Goal: Task Accomplishment & Management: Manage account settings

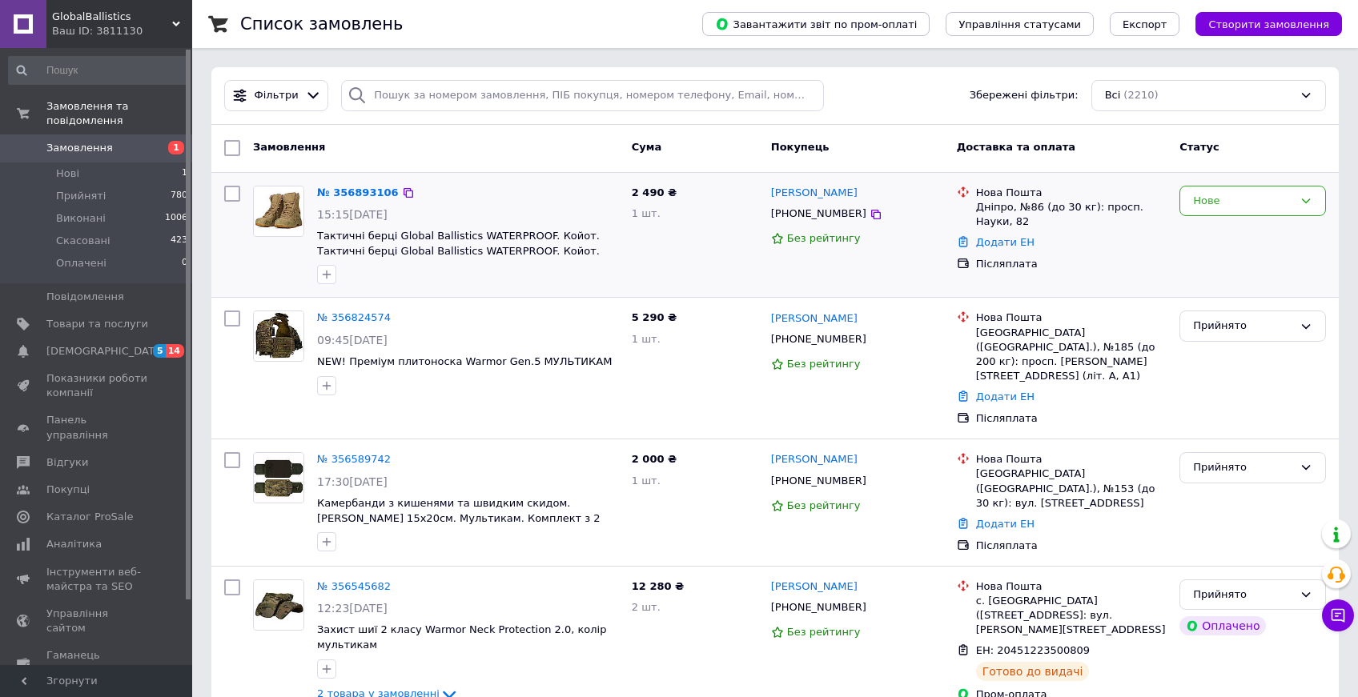
click at [871, 210] on icon at bounding box center [876, 215] width 10 height 10
drag, startPoint x: 485, startPoint y: 475, endPoint x: 774, endPoint y: 189, distance: 406.5
click at [774, 189] on div "[PERSON_NAME]" at bounding box center [857, 193] width 176 height 18
copy link "[PERSON_NAME]"
click at [1005, 213] on div "Дніпро, №86 (до 30 кг): просп. Науки, 82" at bounding box center [1071, 214] width 191 height 29
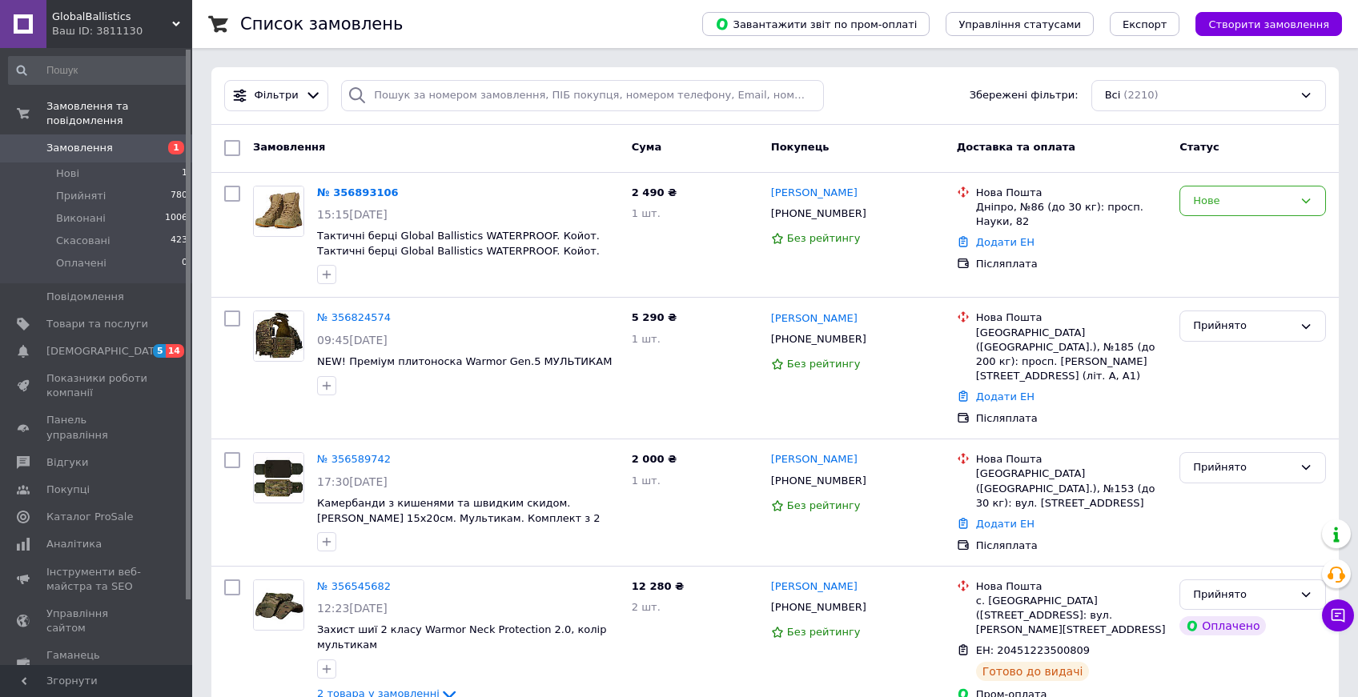
click at [1005, 213] on div "Дніпро, №86 (до 30 кг): просп. Науки, 82" at bounding box center [1071, 214] width 191 height 29
drag, startPoint x: 910, startPoint y: 89, endPoint x: 1005, endPoint y: 212, distance: 155.8
click at [1005, 212] on div "Дніпро, №86 (до 30 кг): просп. Науки, 82" at bounding box center [1071, 214] width 191 height 29
copy ul "Дніпро, №86 (до 30 кг): просп. Науки, 82"
click at [1191, 206] on div "Нове" at bounding box center [1252, 201] width 147 height 31
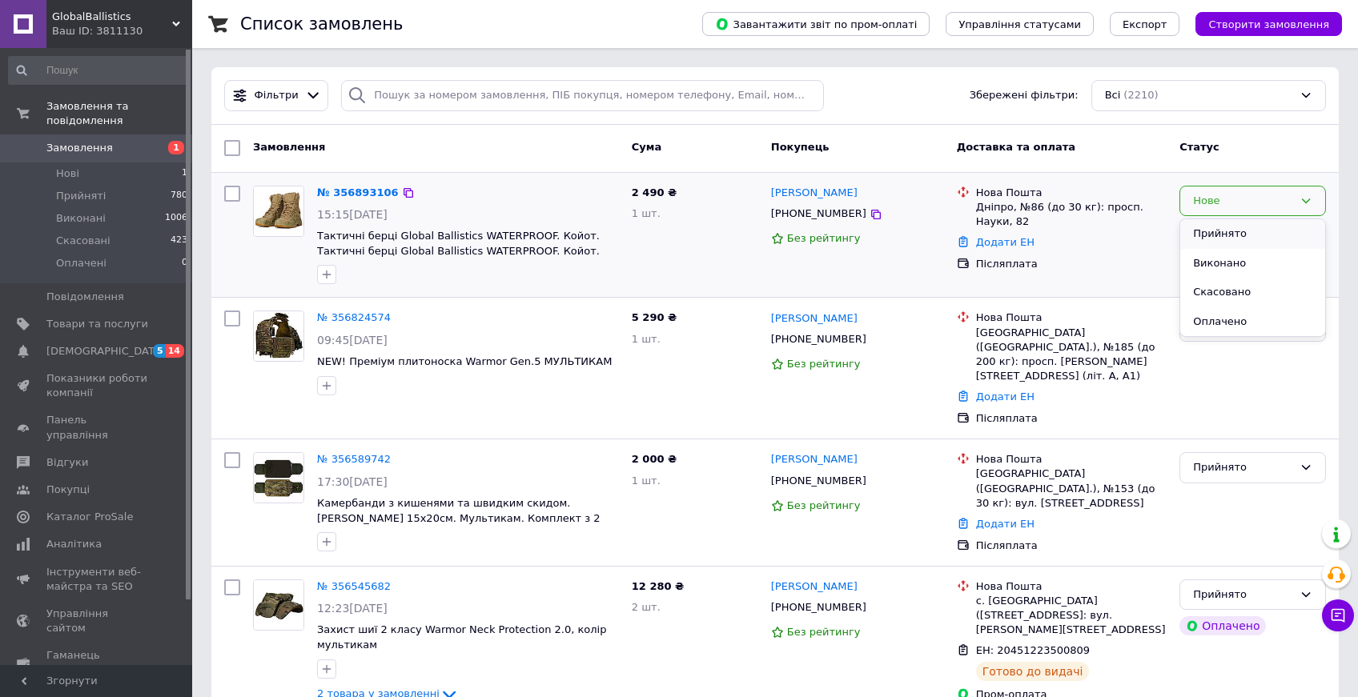
drag, startPoint x: 0, startPoint y: 0, endPoint x: 1208, endPoint y: 233, distance: 1230.4
click at [1208, 233] on li "Прийнято" at bounding box center [1252, 234] width 145 height 30
